Goal: Task Accomplishment & Management: Use online tool/utility

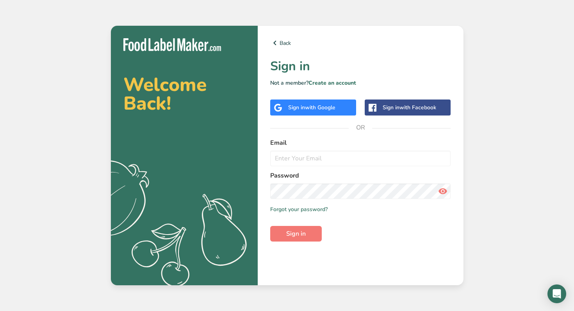
click at [300, 112] on div "Sign in with Google" at bounding box center [313, 108] width 86 height 16
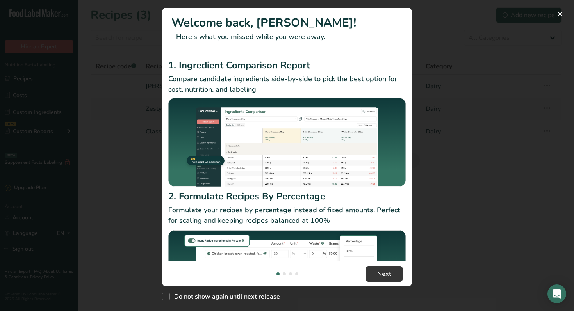
click at [450, 167] on div "New Features" at bounding box center [287, 155] width 574 height 311
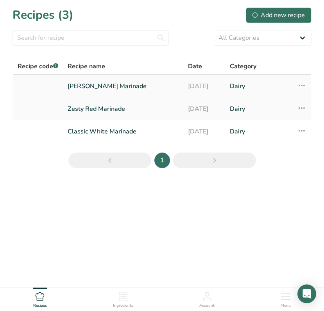
click at [91, 87] on link "[PERSON_NAME] Marinade" at bounding box center [123, 86] width 111 height 16
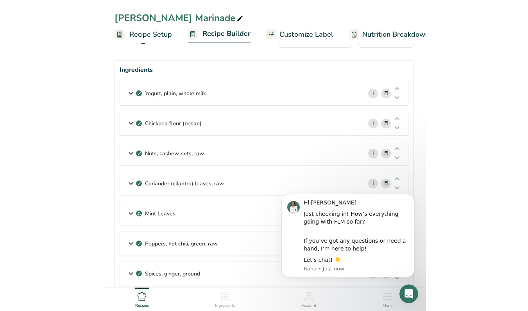
scroll to position [21, 0]
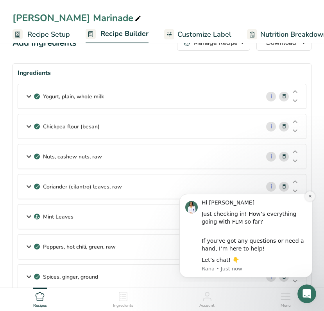
click at [310, 197] on icon "Dismiss notification" at bounding box center [309, 196] width 3 height 3
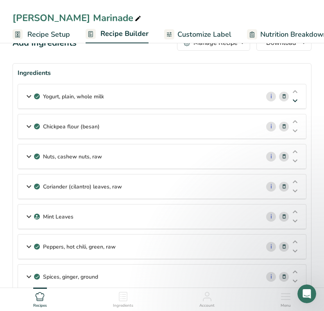
click at [295, 101] on icon at bounding box center [294, 101] width 9 height 6
click at [293, 89] on icon at bounding box center [294, 92] width 9 height 6
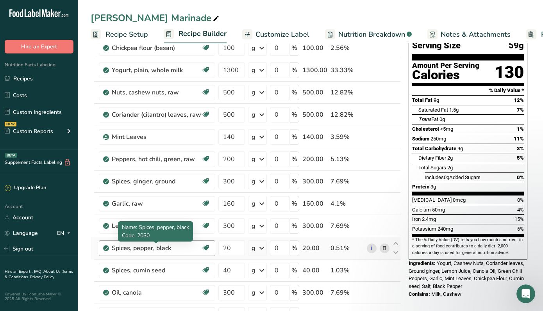
scroll to position [63, 0]
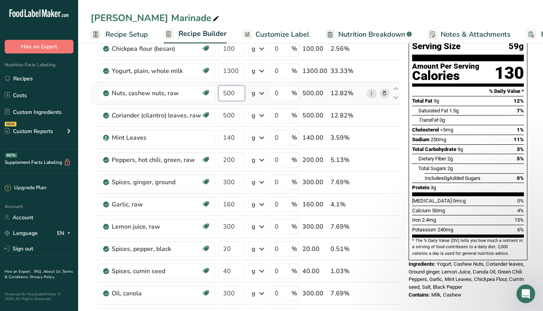
click at [238, 95] on input "500" at bounding box center [231, 94] width 27 height 16
click at [227, 94] on input "500" at bounding box center [231, 94] width 27 height 16
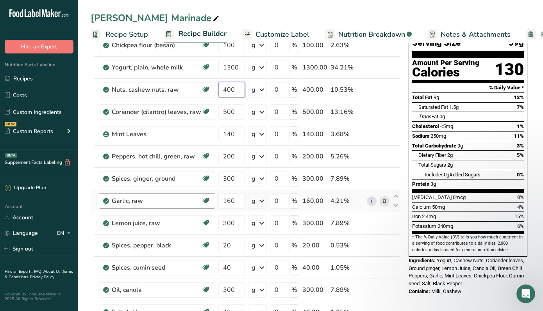
scroll to position [66, 0]
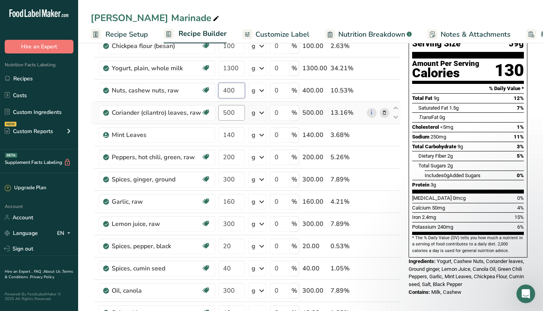
type input "400"
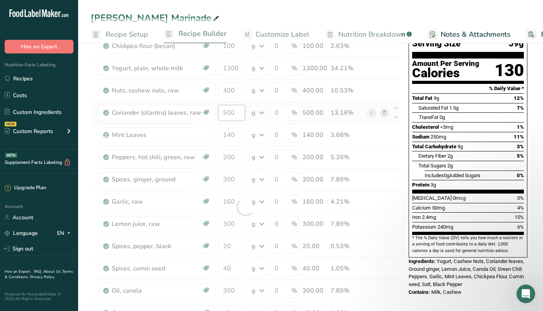
click at [225, 115] on div "Ingredient * Amount * Unit * Waste * .a-a{fill:#347362;}.b-a{fill:#fff;} Grams …" at bounding box center [246, 206] width 310 height 377
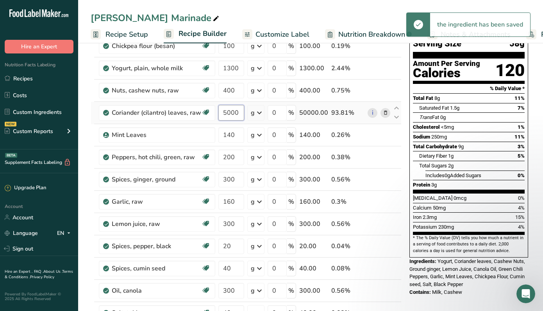
scroll to position [0, 0]
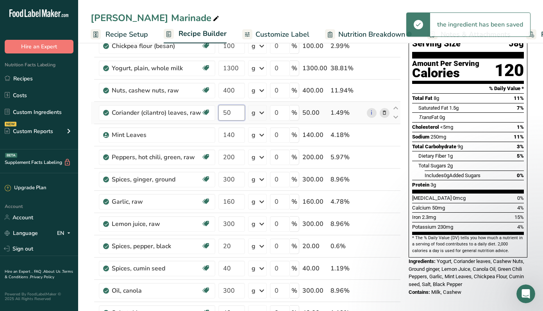
type input "5"
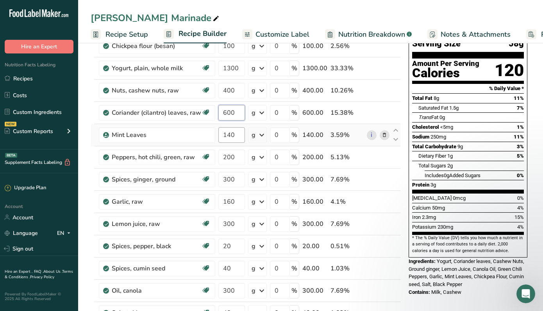
type input "600"
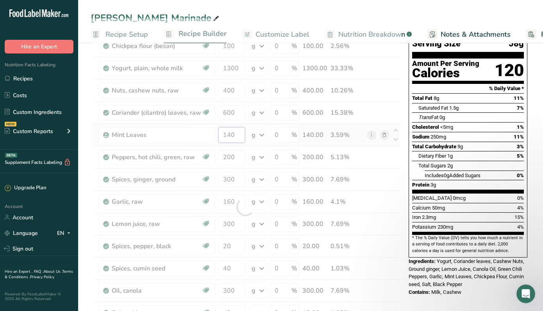
click at [237, 138] on div "Ingredient * Amount * Unit * Waste * .a-a{fill:#347362;}.b-a{fill:#fff;} Grams …" at bounding box center [246, 206] width 310 height 377
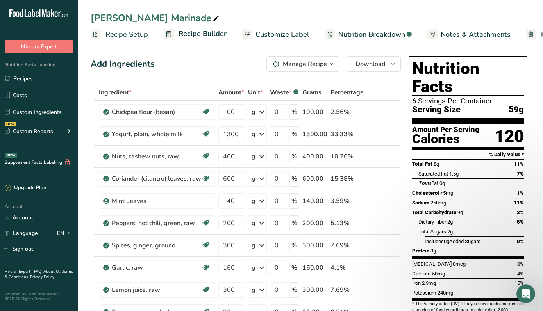
click at [331, 67] on icon "button" at bounding box center [331, 64] width 6 height 10
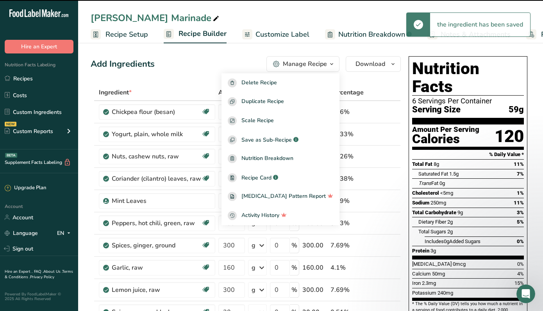
click at [332, 66] on icon "button" at bounding box center [331, 64] width 6 height 10
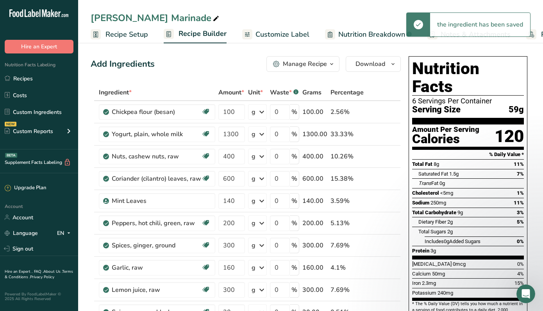
click at [217, 60] on div "Add Ingredients Manage Recipe Delete Recipe Duplicate Recipe Scale Recipe Save …" at bounding box center [246, 64] width 310 height 16
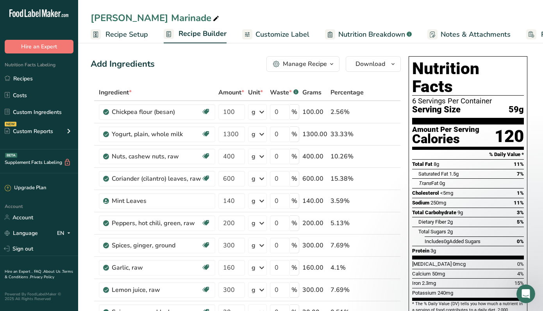
click at [121, 36] on span "Recipe Setup" at bounding box center [126, 34] width 43 height 11
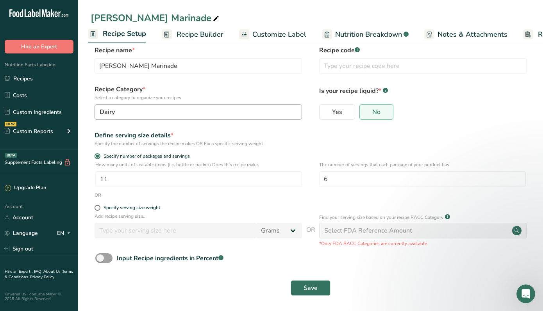
scroll to position [12, 0]
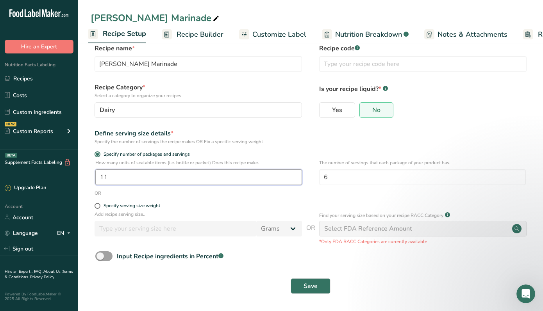
click at [133, 182] on input "11" at bounding box center [198, 177] width 207 height 16
type input "15"
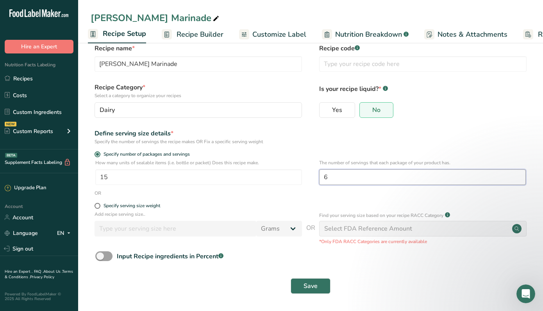
click at [339, 174] on input "6" at bounding box center [422, 177] width 207 height 16
type input "8"
click at [292, 201] on form "Recipe name * Herby Green Marinade Recipe code .a-a{fill:#347362;}.b-a{fill:#ff…" at bounding box center [311, 171] width 440 height 255
click at [305, 286] on span "Save" at bounding box center [310, 286] width 14 height 9
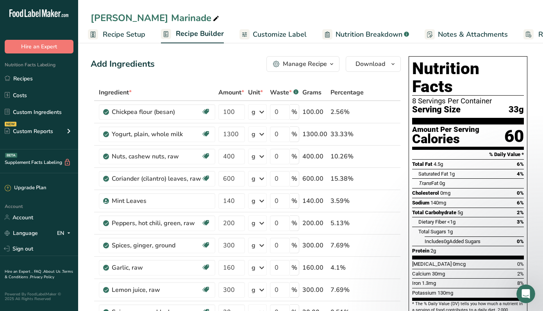
click at [456, 104] on section "Nutrition Facts 8 Servings Per Container Serving Size 33g" at bounding box center [468, 92] width 112 height 65
click at [383, 64] on span "Download" at bounding box center [370, 63] width 30 height 9
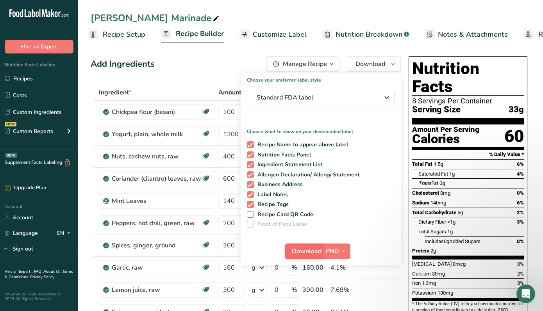
click at [306, 250] on span "Download" at bounding box center [307, 251] width 30 height 9
click at [27, 80] on link "Recipes" at bounding box center [39, 78] width 78 height 15
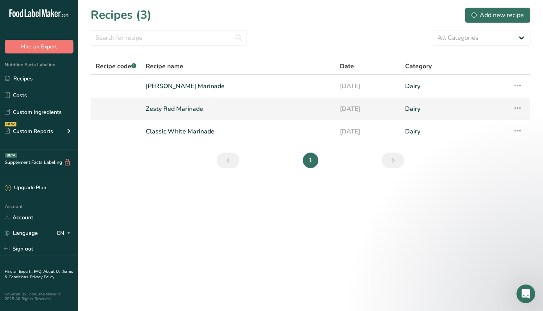
click at [178, 108] on link "Zesty Red Marinade" at bounding box center [238, 109] width 185 height 16
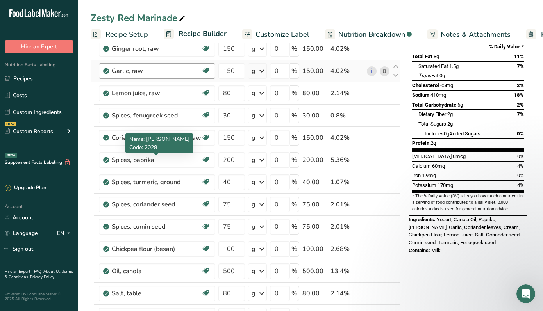
scroll to position [110, 0]
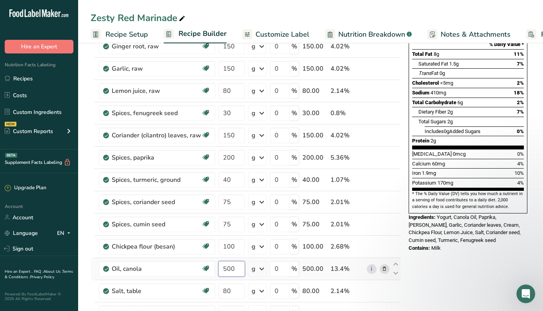
click at [226, 270] on input "500" at bounding box center [231, 269] width 27 height 16
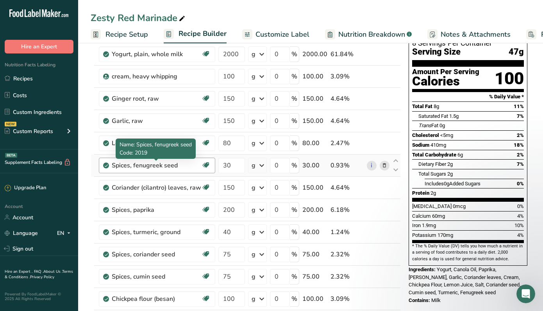
scroll to position [62, 0]
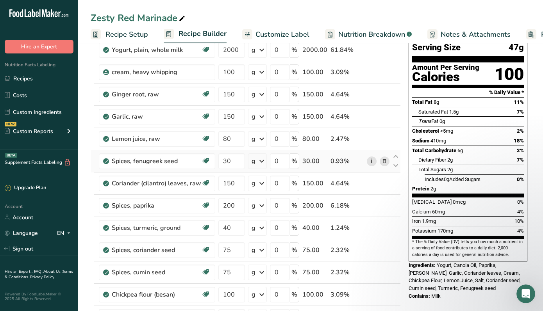
click at [373, 162] on div "Ingredient * Amount * Unit * Waste * .a-a{fill:#347362;}.b-a{fill:#fff;} Grams …" at bounding box center [246, 221] width 310 height 399
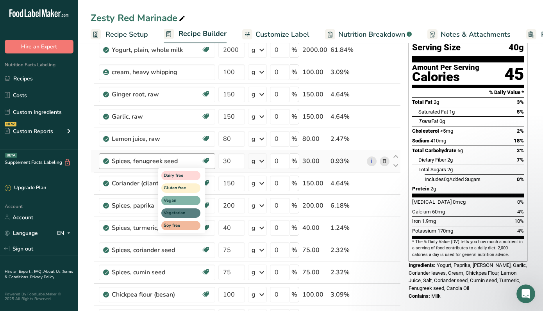
click at [205, 161] on icon at bounding box center [206, 161] width 8 height 12
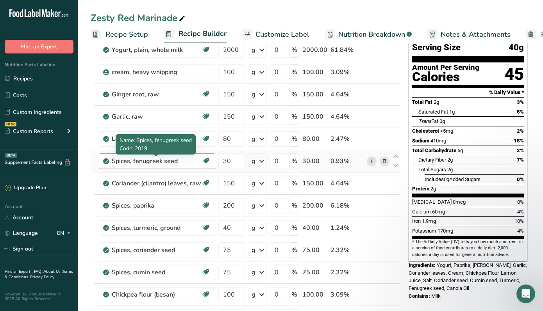
click at [145, 162] on div "Spices, fenugreek seed" at bounding box center [156, 161] width 89 height 9
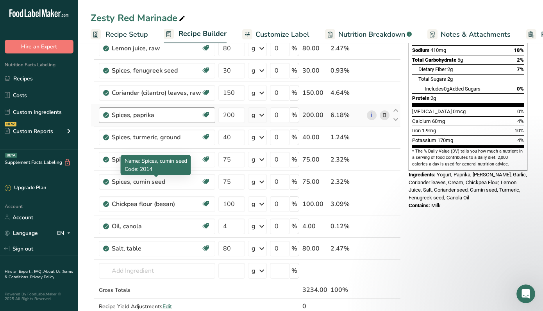
scroll to position [162, 0]
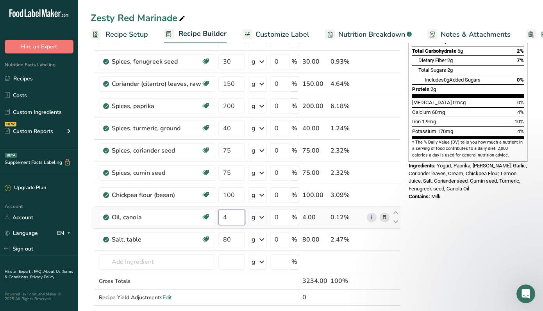
click at [228, 218] on input "4" at bounding box center [231, 218] width 27 height 16
type input "400"
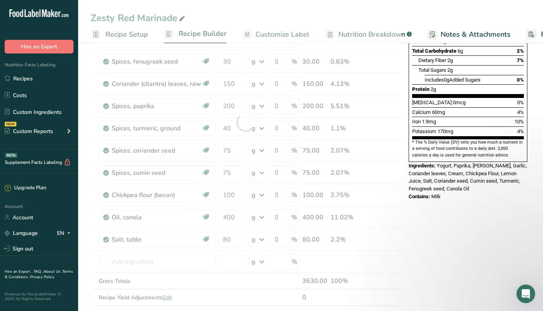
click at [422, 251] on div "Nutrition Facts 8 Servings Per Container Serving Size 40g Amount Per Serving Ca…" at bounding box center [467, 243] width 125 height 704
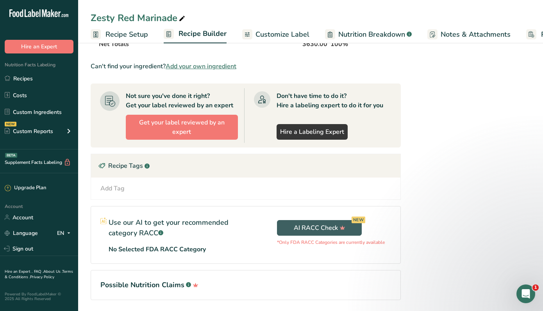
scroll to position [427, 0]
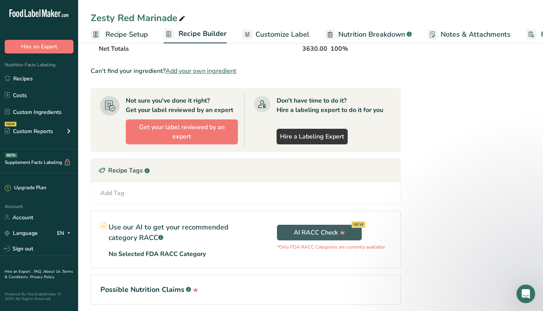
click at [127, 31] on span "Recipe Setup" at bounding box center [126, 34] width 43 height 11
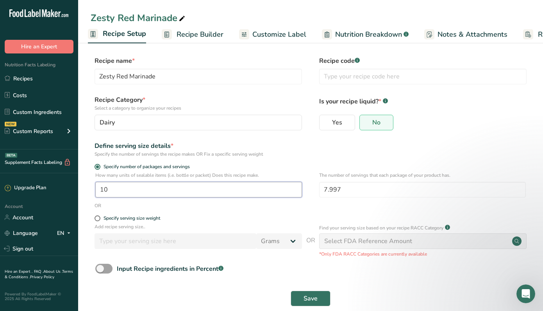
click at [158, 191] on input "10" at bounding box center [198, 190] width 207 height 16
type input "12"
click at [348, 189] on input "7.997" at bounding box center [422, 190] width 207 height 16
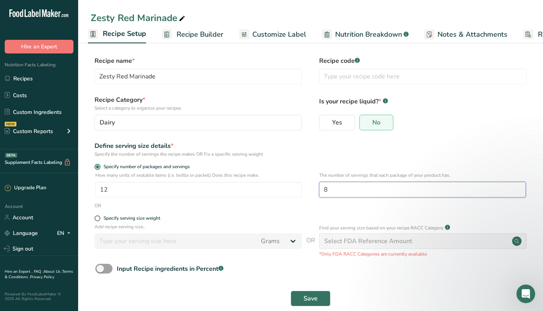
type input "8"
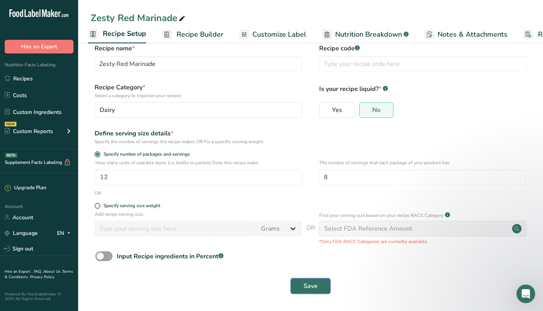
click at [317, 284] on span "Save" at bounding box center [310, 286] width 14 height 9
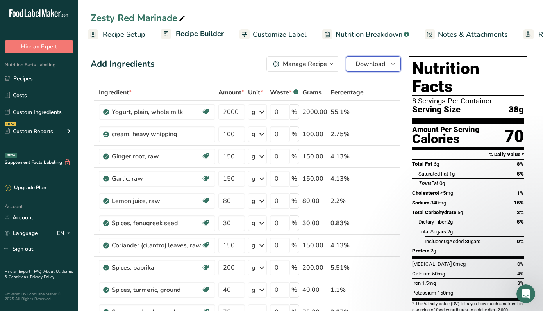
click at [379, 64] on span "Download" at bounding box center [370, 63] width 30 height 9
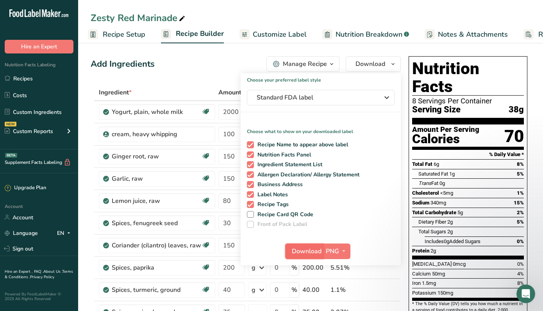
click at [294, 253] on span "Download" at bounding box center [307, 251] width 30 height 9
click at [39, 80] on link "Recipes" at bounding box center [39, 78] width 78 height 15
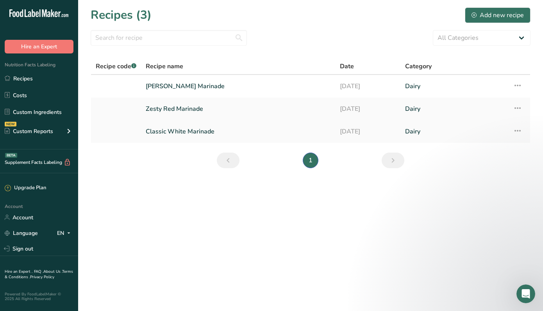
click at [170, 130] on link "Classic White Marinade" at bounding box center [238, 131] width 185 height 16
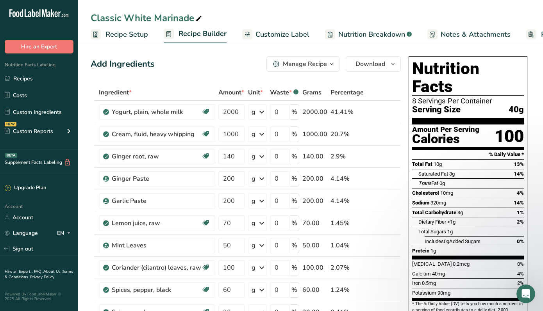
click at [345, 34] on span "Nutrition Breakdown" at bounding box center [371, 34] width 67 height 11
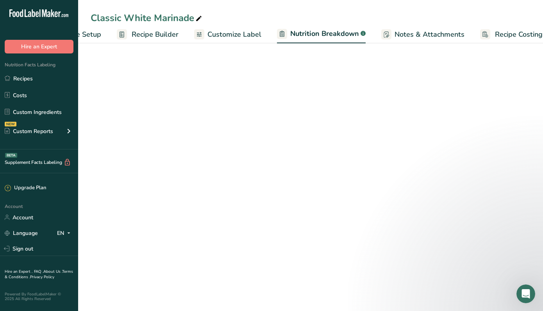
select select "Calories"
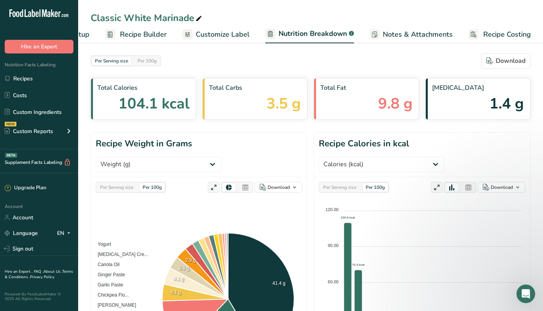
click at [145, 36] on span "Recipe Builder" at bounding box center [143, 34] width 47 height 11
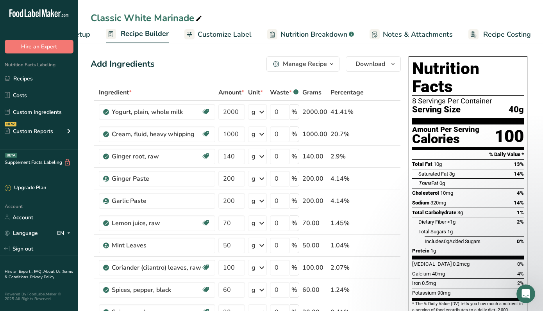
click at [87, 36] on span "Recipe Setup" at bounding box center [69, 34] width 43 height 11
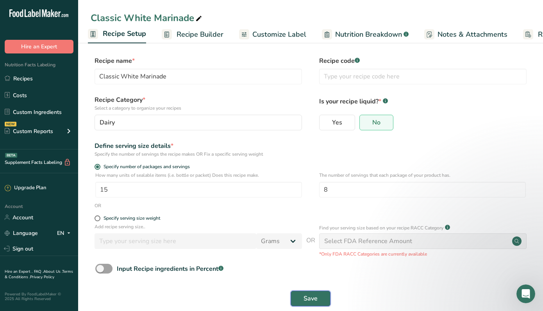
click at [307, 300] on span "Save" at bounding box center [310, 298] width 14 height 9
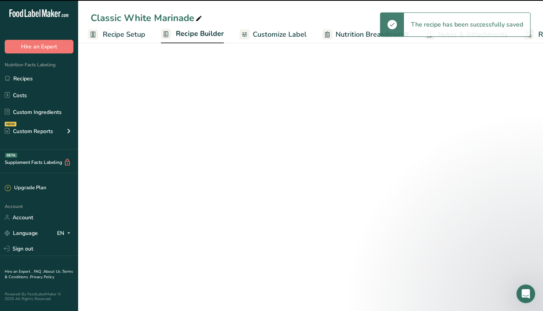
click at [194, 35] on span "Recipe Builder" at bounding box center [200, 34] width 48 height 11
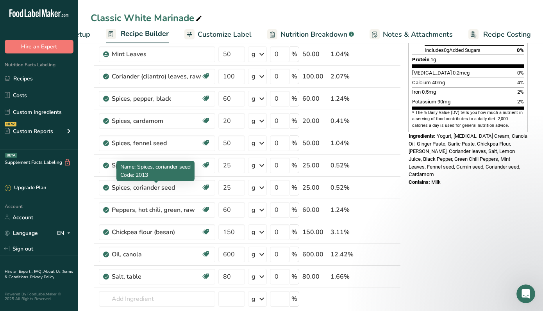
scroll to position [202, 0]
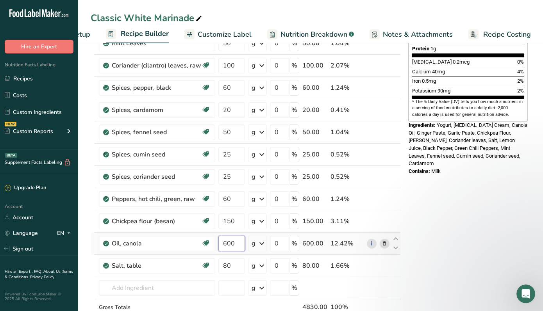
click at [226, 245] on input "600" at bounding box center [231, 244] width 27 height 16
type input "0"
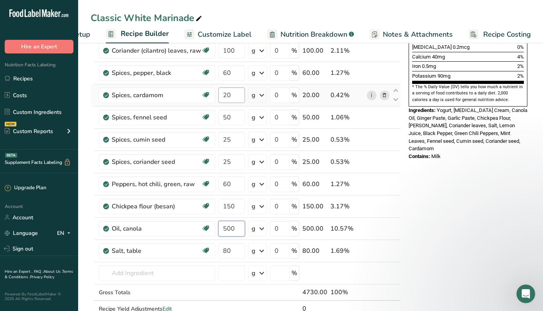
scroll to position [220, 0]
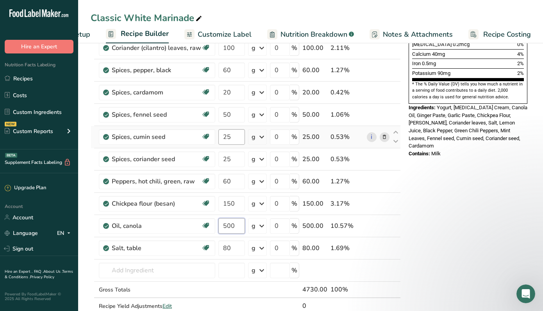
type input "500"
click at [232, 139] on div "Ingredient * Amount * Unit * Waste * .a-a{fill:#347362;}.b-a{fill:#fff;} Grams …" at bounding box center [246, 97] width 310 height 466
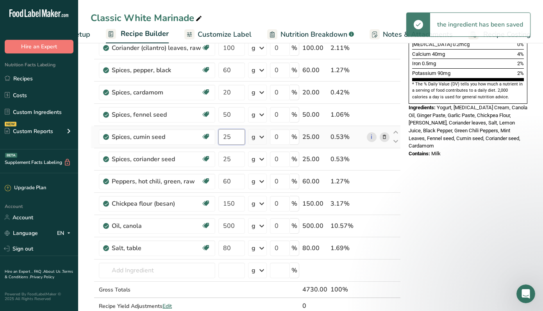
type input "2"
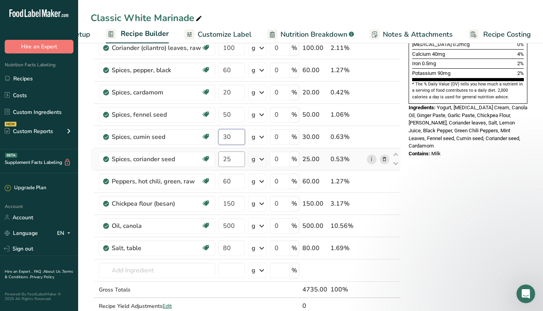
type input "30"
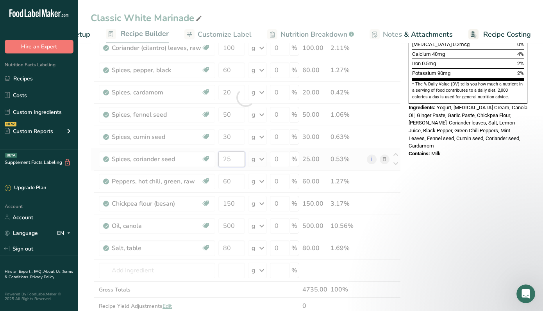
click at [231, 160] on div "Ingredient * Amount * Unit * Waste * .a-a{fill:#347362;}.b-a{fill:#fff;} Grams …" at bounding box center [246, 97] width 310 height 466
click at [231, 160] on div at bounding box center [246, 97] width 310 height 466
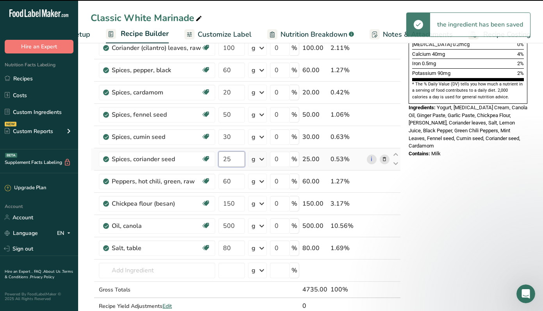
click at [234, 159] on input "25" at bounding box center [231, 160] width 27 height 16
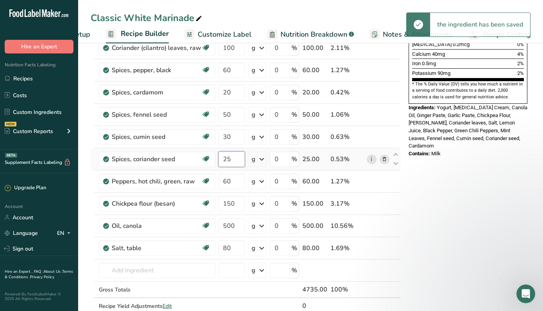
type input "2"
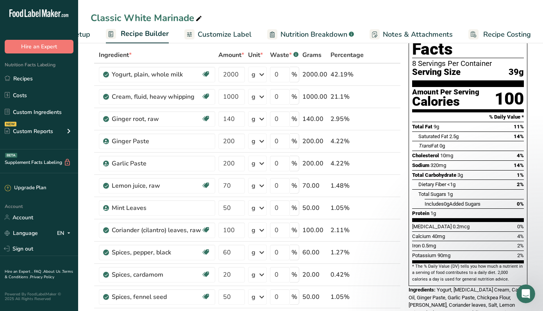
scroll to position [0, 0]
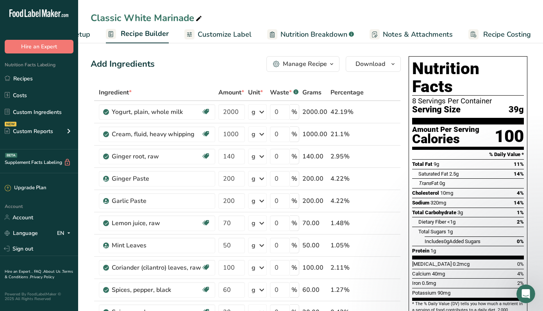
type input "30"
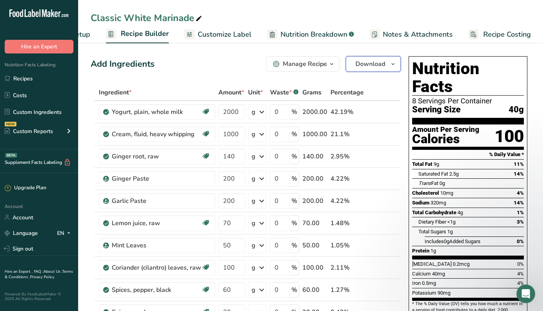
click at [385, 64] on button "Download" at bounding box center [373, 64] width 55 height 16
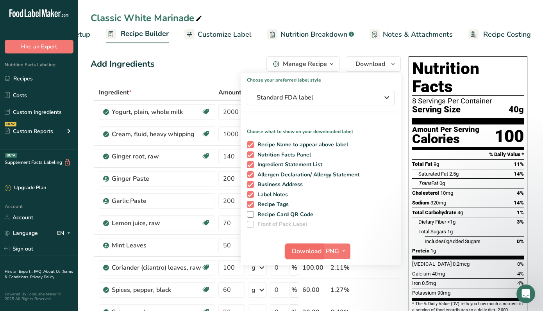
click at [292, 251] on span "Download" at bounding box center [307, 251] width 30 height 9
